Goal: Task Accomplishment & Management: Use online tool/utility

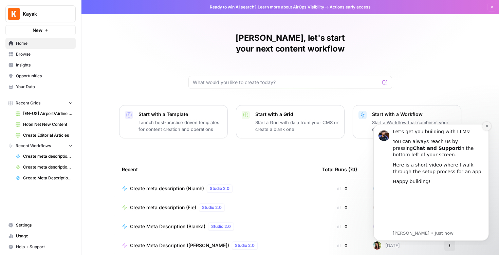
click at [486, 127] on icon "Dismiss notification" at bounding box center [487, 126] width 4 height 4
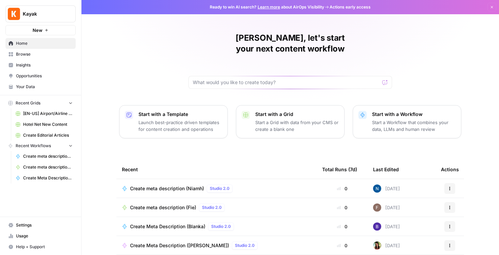
click at [48, 15] on span "Kayak" at bounding box center [43, 14] width 41 height 7
click at [173, 39] on div "[PERSON_NAME], let's start your next content workflow Start with a Template Lau…" at bounding box center [290, 161] width 418 height 323
click at [490, 7] on icon "button" at bounding box center [492, 7] width 4 height 4
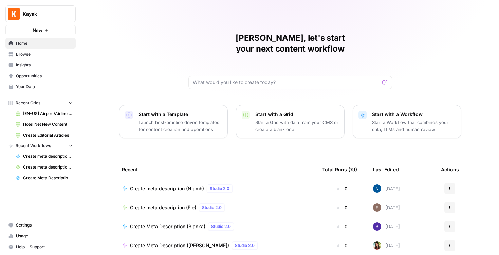
click at [424, 48] on div "[PERSON_NAME], let's start your next content workflow Start with a Template Lau…" at bounding box center [290, 161] width 418 height 323
click at [413, 111] on p "Start with a Workflow" at bounding box center [414, 114] width 84 height 7
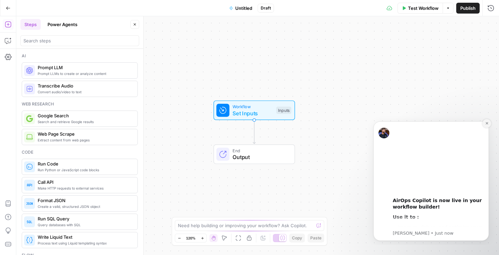
click at [485, 124] on icon "Dismiss notification" at bounding box center [487, 124] width 4 height 4
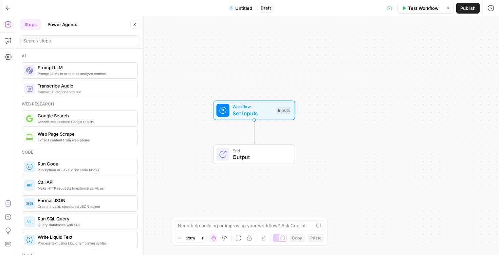
click at [1, 6] on div "Go Back" at bounding box center [8, 8] width 16 height 16
click at [5, 6] on button "Go Back" at bounding box center [8, 8] width 12 height 12
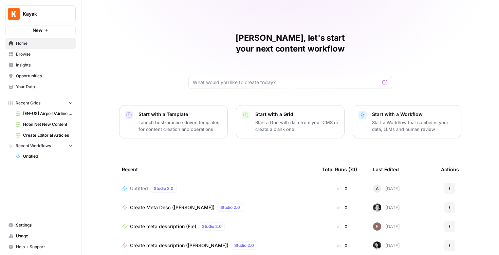
click at [168, 67] on div "[PERSON_NAME], let's start your next content workflow Start with a Template Lau…" at bounding box center [290, 161] width 418 height 323
click at [53, 46] on span "Home" at bounding box center [44, 43] width 57 height 6
click at [44, 52] on span "Browse" at bounding box center [44, 54] width 57 height 6
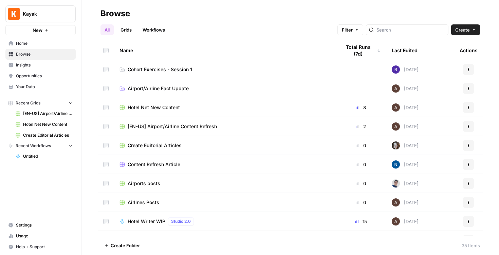
click at [178, 68] on span "Cohort Exercises - Session 1" at bounding box center [160, 69] width 64 height 7
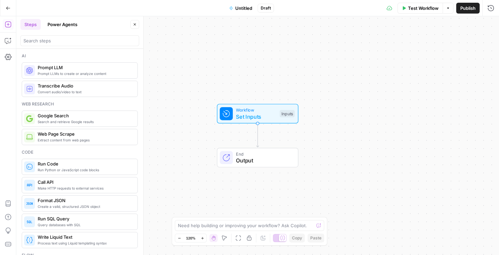
click at [242, 8] on span "Untitled" at bounding box center [243, 8] width 17 height 7
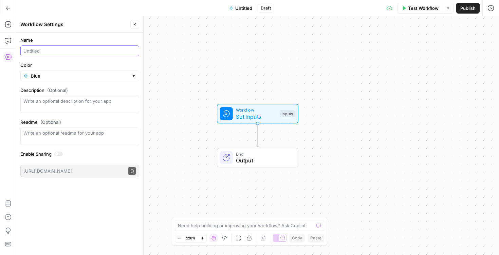
click at [63, 48] on input "Name" at bounding box center [79, 51] width 113 height 7
type input "Create Meta Description - AndreCova"
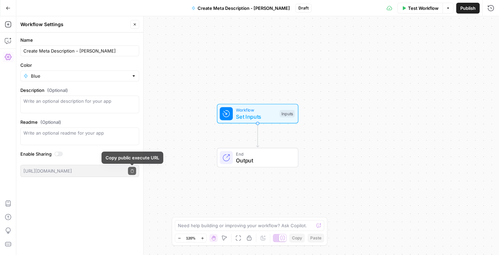
click at [127, 183] on div "Name Create Meta Description - AndreCova Color Blue Description (Optional) Read…" at bounding box center [79, 144] width 127 height 223
click at [135, 25] on icon "button" at bounding box center [135, 24] width 2 height 2
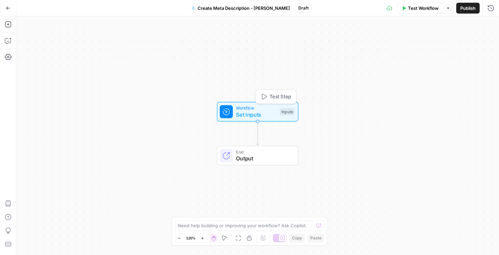
click at [246, 105] on span "Workflow" at bounding box center [256, 108] width 40 height 6
click at [441, 45] on button "Add Field" at bounding box center [425, 46] width 113 height 11
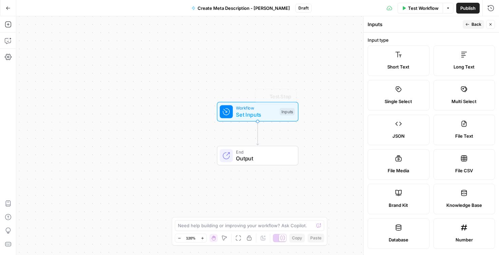
click at [388, 63] on span "Short Text" at bounding box center [398, 66] width 22 height 7
click at [408, 60] on label "Short Text" at bounding box center [399, 60] width 62 height 31
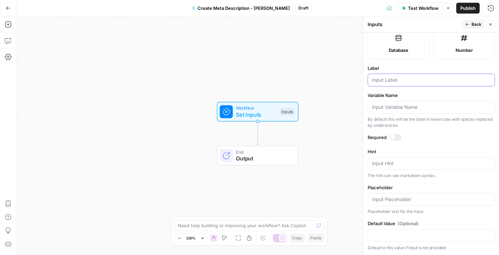
click at [411, 82] on input "Label" at bounding box center [431, 80] width 118 height 7
type input "Blog URL"
click at [398, 138] on div at bounding box center [395, 137] width 12 height 7
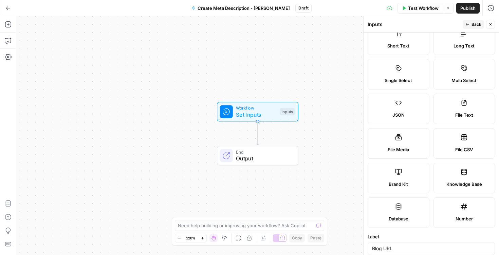
scroll to position [0, 0]
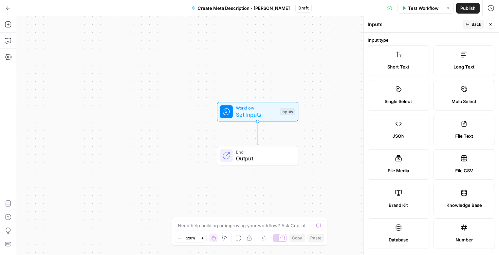
click at [470, 25] on button "Back" at bounding box center [473, 24] width 21 height 9
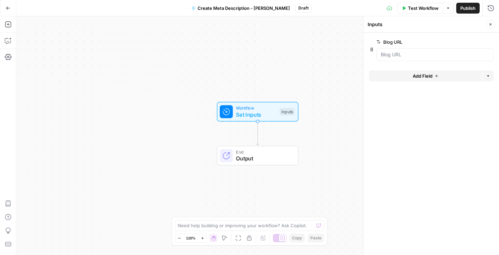
click at [437, 76] on icon "button" at bounding box center [436, 76] width 3 height 3
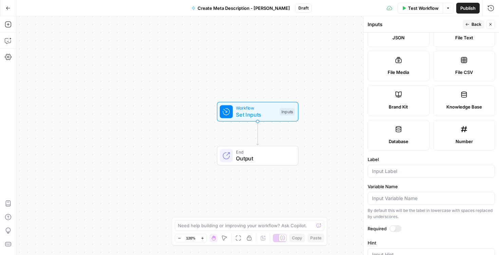
scroll to position [87, 0]
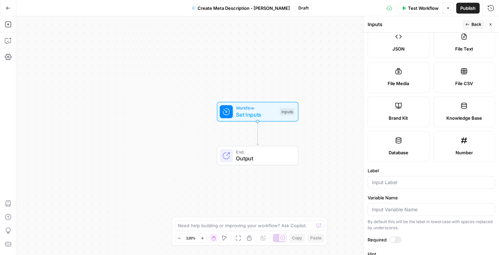
click at [411, 115] on div "Brand Kit" at bounding box center [398, 118] width 50 height 7
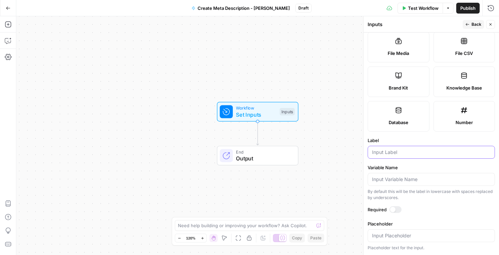
click at [397, 155] on input "Label" at bounding box center [431, 152] width 118 height 7
click at [403, 178] on input "Variable Name" at bounding box center [431, 179] width 118 height 7
click at [426, 137] on label "Label" at bounding box center [431, 140] width 127 height 7
click at [426, 149] on input "Label" at bounding box center [431, 152] width 118 height 7
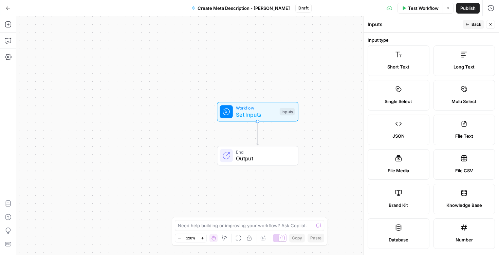
click at [471, 27] on button "Back" at bounding box center [473, 24] width 21 height 9
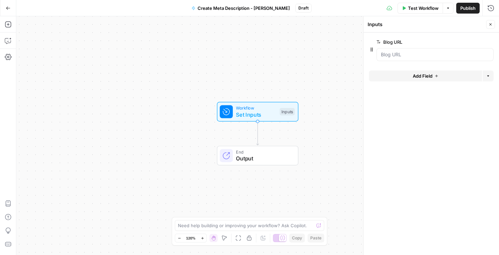
click at [435, 78] on button "Add Field" at bounding box center [425, 76] width 113 height 11
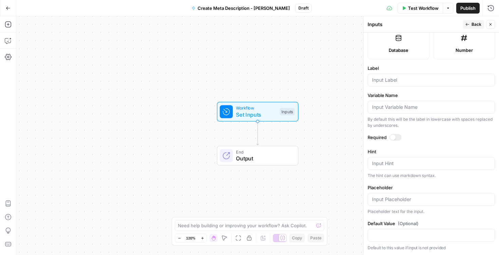
scroll to position [44, 0]
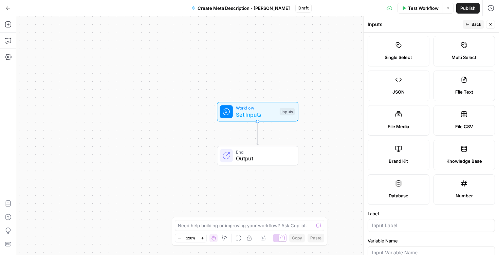
click at [409, 157] on label "Brand Kit" at bounding box center [399, 155] width 62 height 31
click at [409, 154] on label "Brand Kit" at bounding box center [399, 155] width 62 height 31
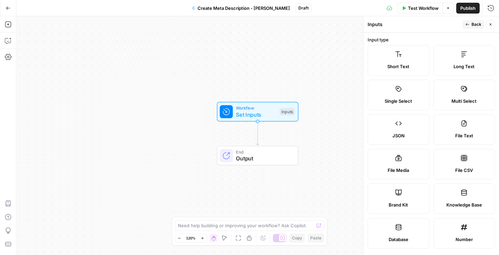
scroll to position [0, 0]
click at [474, 25] on span "Back" at bounding box center [477, 24] width 10 height 6
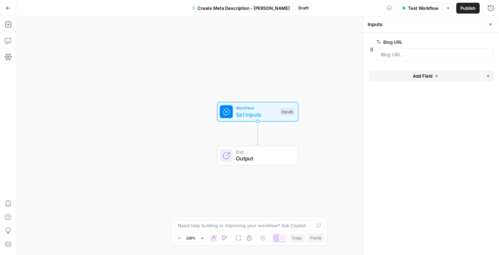
click at [452, 124] on form "Blog URL edit field Delete group Add Field Options" at bounding box center [431, 144] width 135 height 223
click at [294, 67] on div "Workflow Set Inputs Inputs End Output" at bounding box center [257, 135] width 483 height 239
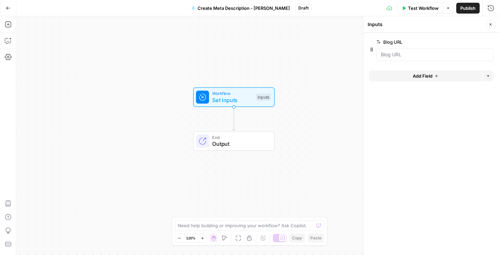
drag, startPoint x: 314, startPoint y: 78, endPoint x: 290, endPoint y: 63, distance: 27.9
click at [290, 63] on div "Workflow Set Inputs Inputs End Output" at bounding box center [257, 135] width 483 height 239
